Goal: Communication & Community: Answer question/provide support

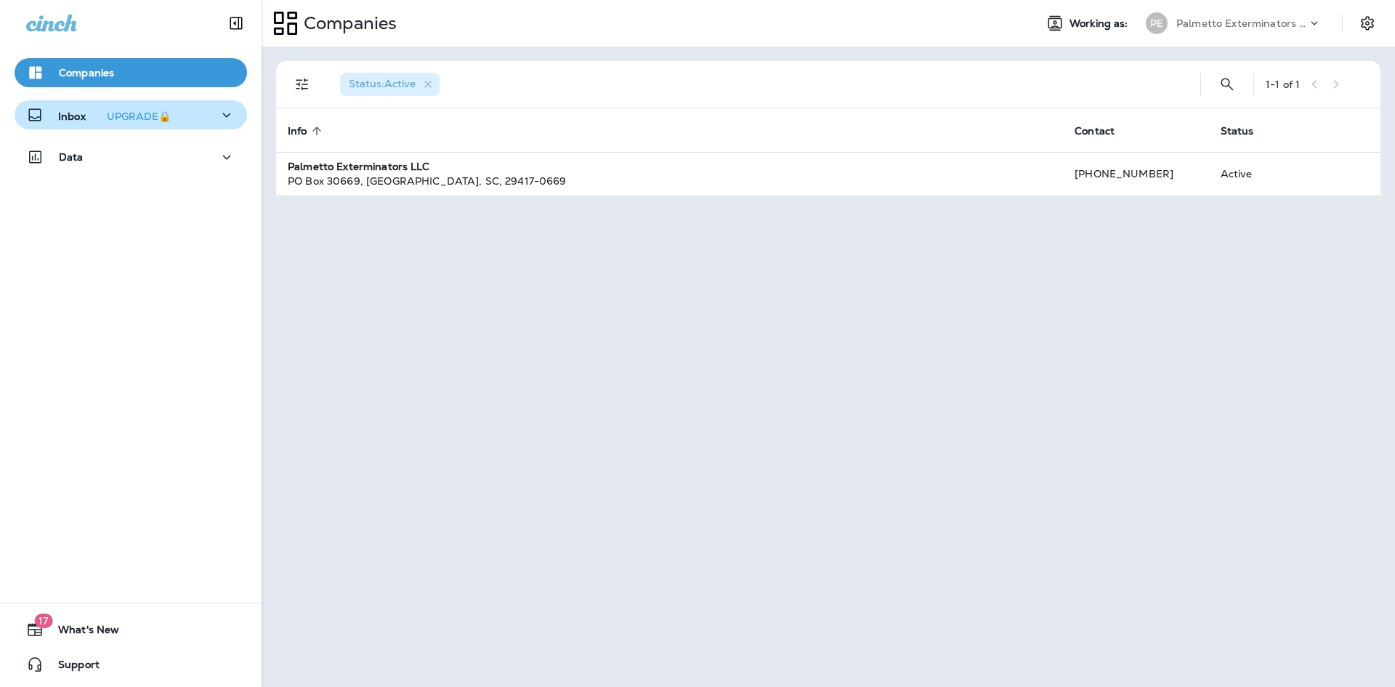
click at [218, 122] on icon "button" at bounding box center [226, 115] width 17 height 18
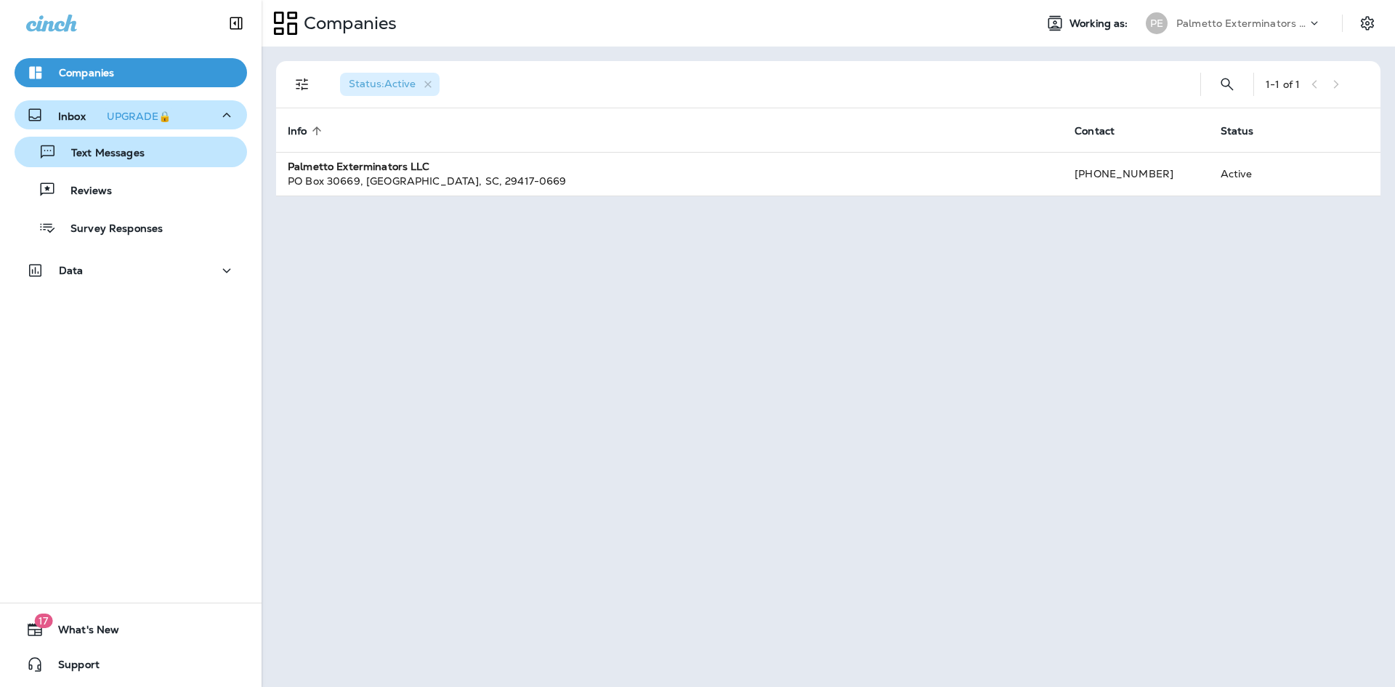
click at [187, 146] on div "Text Messages" at bounding box center [130, 152] width 221 height 22
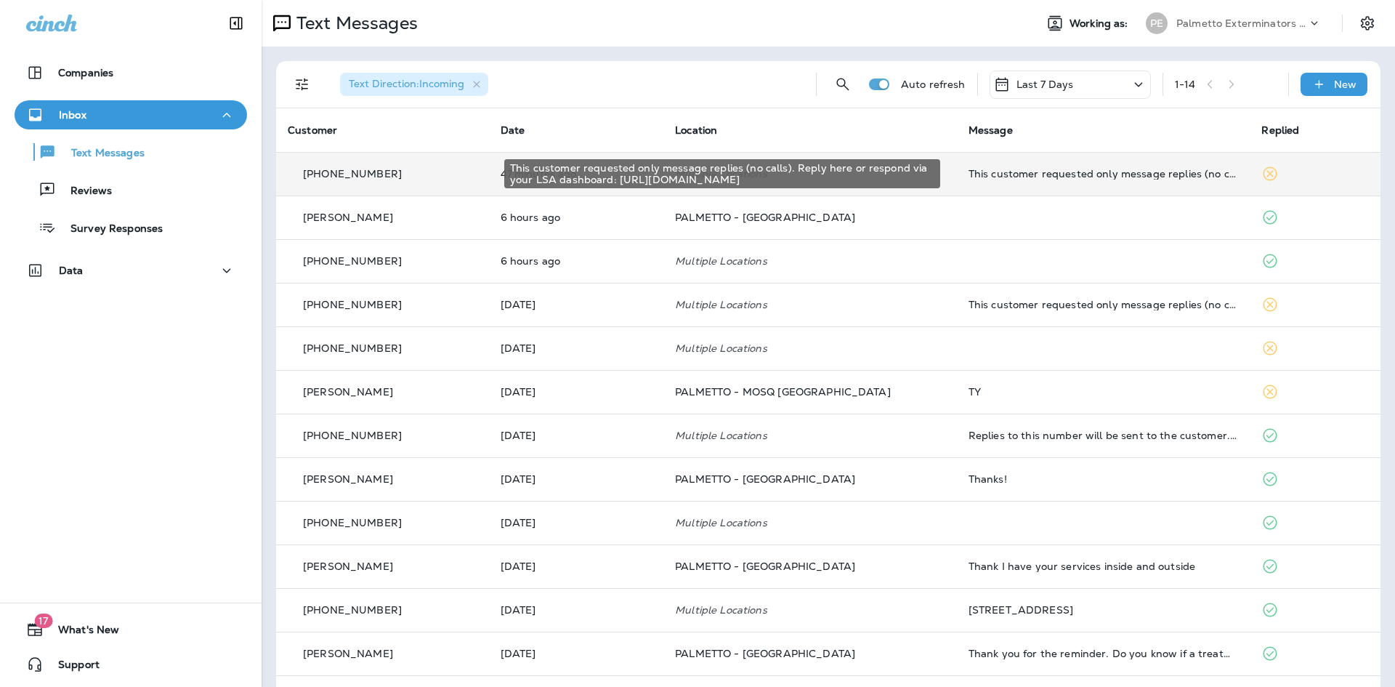
click at [1021, 177] on div "This customer requested only message replies (no calls). Reply here or respond …" at bounding box center [1104, 174] width 270 height 12
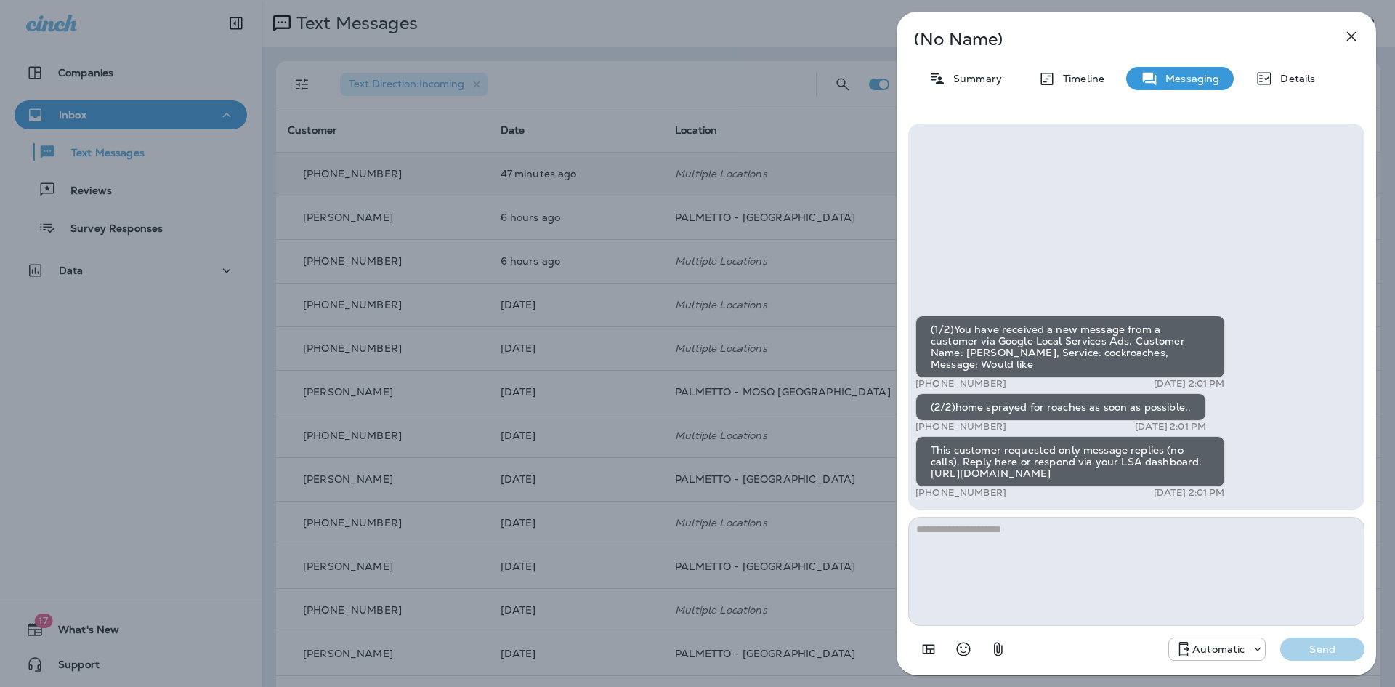
click at [1352, 39] on icon "button" at bounding box center [1351, 36] width 17 height 17
